Goal: Book appointment/travel/reservation

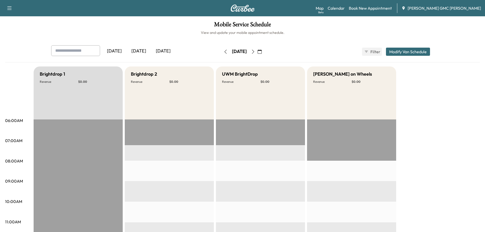
click at [264, 51] on button "button" at bounding box center [259, 52] width 9 height 8
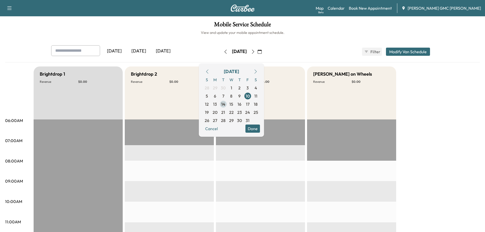
click at [227, 102] on span "14" at bounding box center [223, 104] width 8 height 8
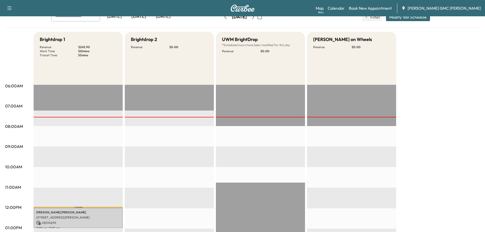
scroll to position [25, 0]
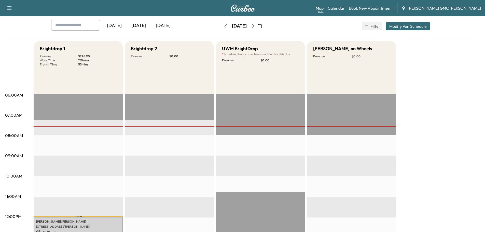
click at [93, 126] on div at bounding box center [78, 126] width 89 height 1
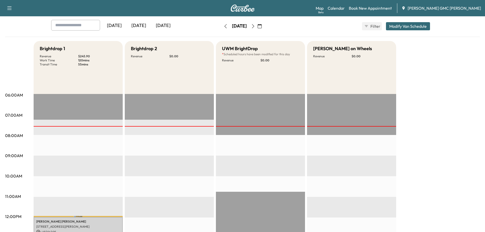
click at [144, 26] on div "Today" at bounding box center [138, 26] width 24 height 12
click at [133, 27] on div "Today" at bounding box center [138, 26] width 24 height 12
click at [241, 6] on img at bounding box center [242, 8] width 24 height 7
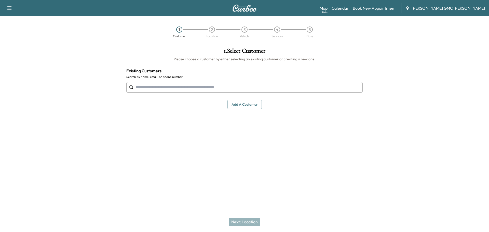
click at [170, 85] on input "text" at bounding box center [244, 87] width 236 height 11
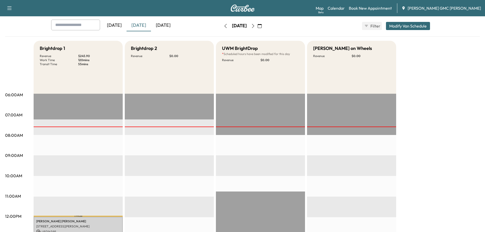
scroll to position [25, 0]
